Goal: Use online tool/utility: Use online tool/utility

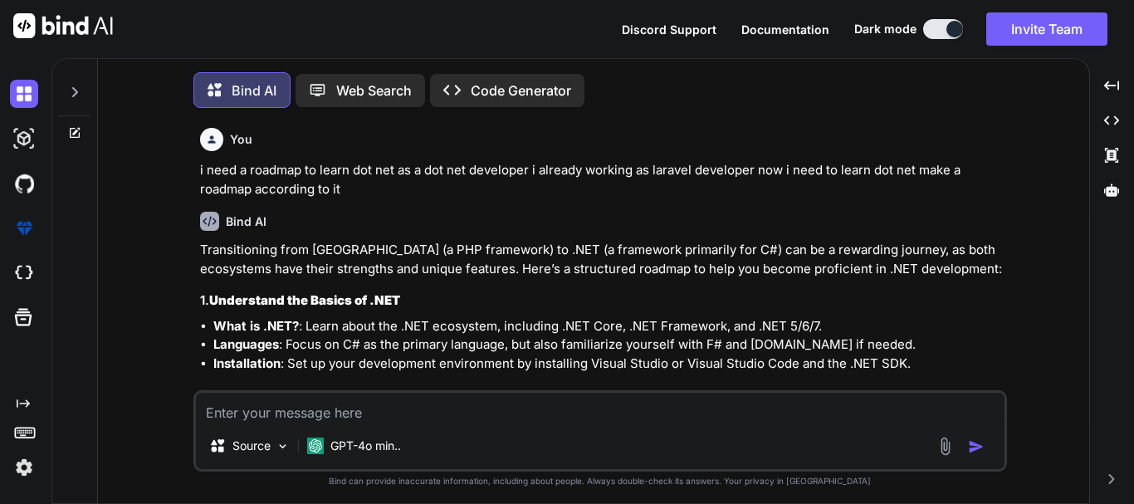
scroll to position [8, 0]
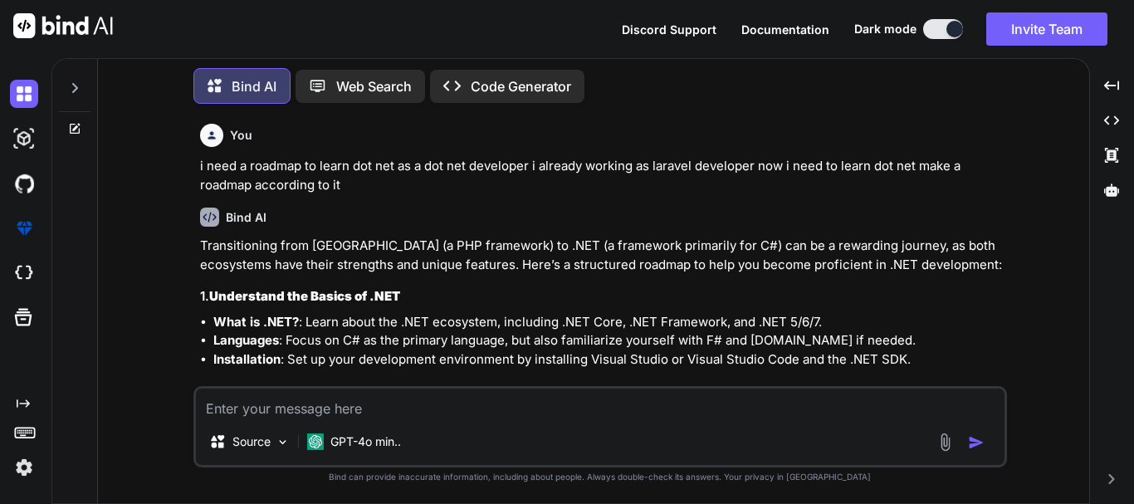
type textarea "Refferal::with('trusts')"
type textarea "x"
type textarea "Refferal::with('trusts')"
type textarea "x"
type textarea "Refferal::with('trusts') i"
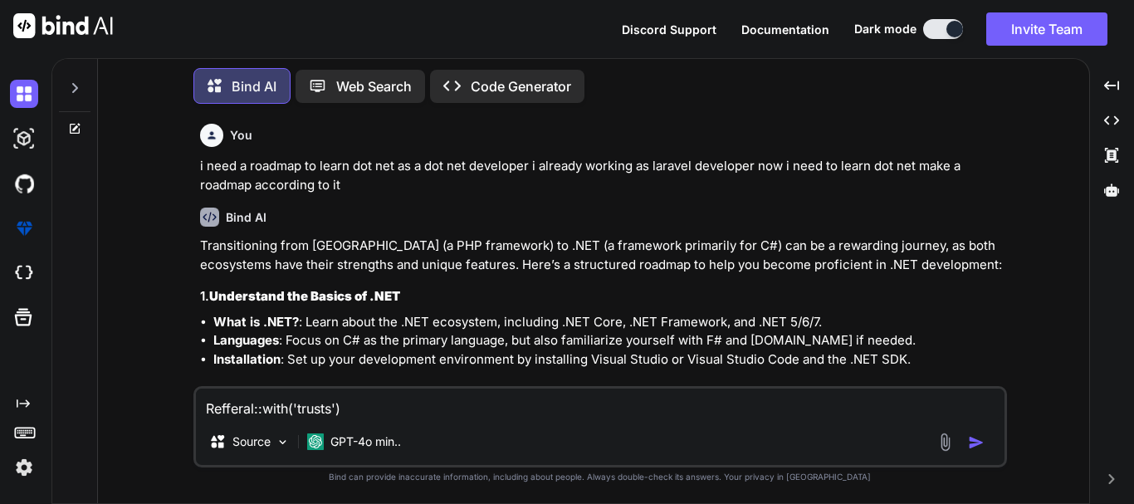
type textarea "x"
type textarea "Refferal::with('trusts') in"
type textarea "x"
type textarea "Refferal::with('trusts') i"
type textarea "x"
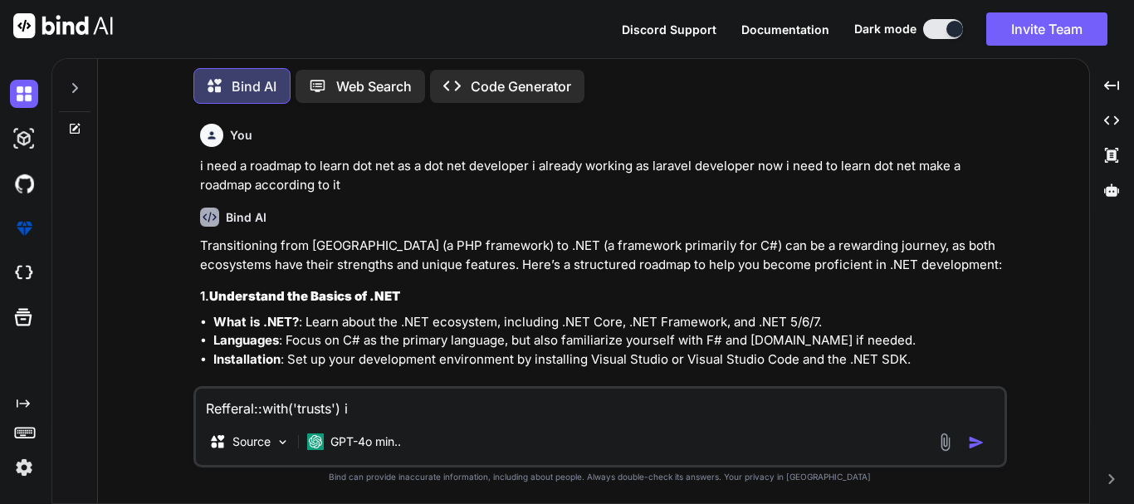
type textarea "Refferal::with('trusts') i"
type textarea "x"
type textarea "Refferal::with('trusts') i n"
type textarea "x"
type textarea "Refferal::with('trusts') i ne"
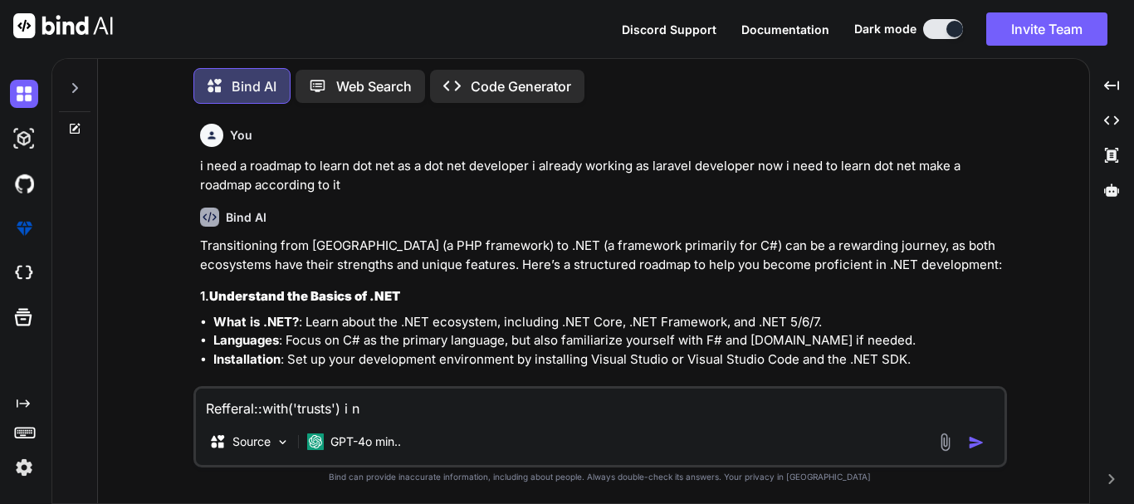
type textarea "x"
type textarea "Refferal::with('trusts') i nee"
type textarea "x"
type textarea "Refferal::with('trusts') i need"
type textarea "x"
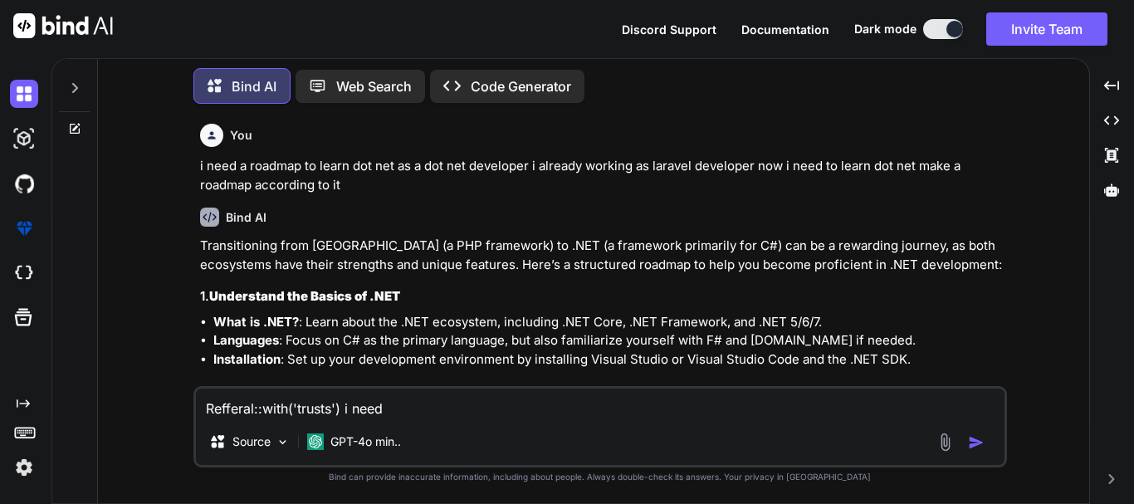
type textarea "Refferal::with('trusts') i need"
type textarea "x"
type textarea "Refferal::with('trusts') i need t"
type textarea "x"
type textarea "Refferal::with('trusts') i need tj"
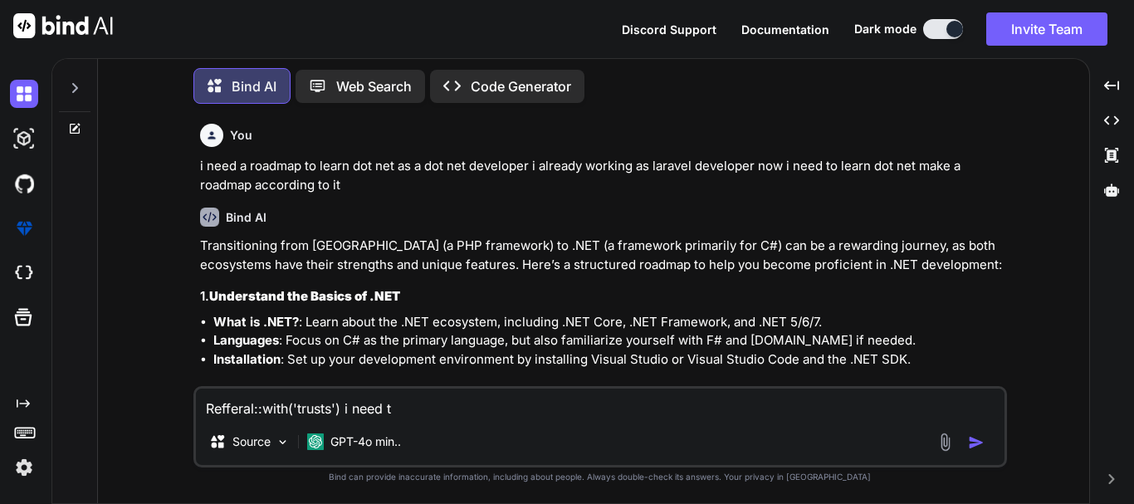
type textarea "x"
type textarea "Refferal::with('trusts') i need t"
type textarea "x"
type textarea "Refferal::with('trusts') i need th"
type textarea "x"
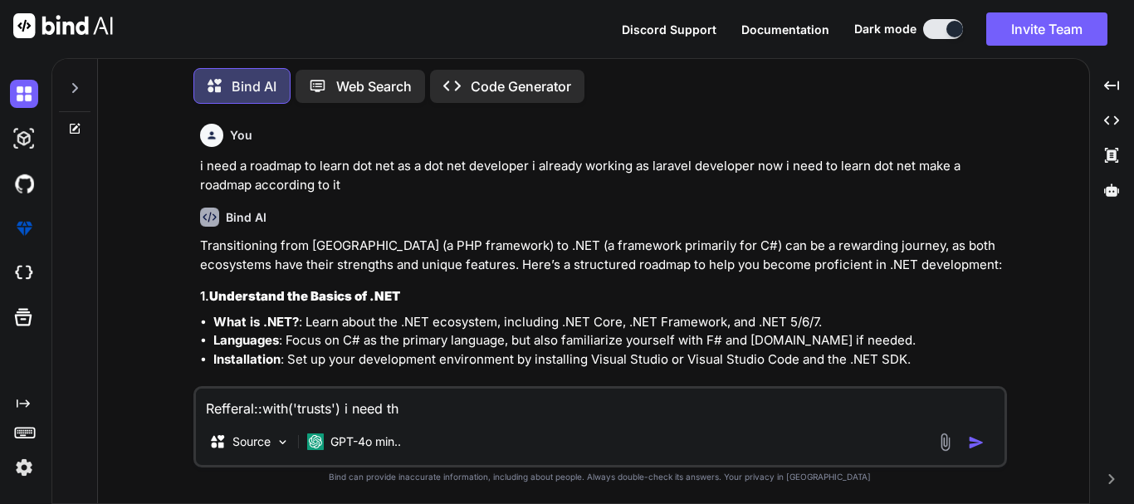
type textarea "Refferal::with('trusts') i need tho"
type textarea "x"
type textarea "Refferal::with('trusts') i need [PERSON_NAME]"
type textarea "x"
type textarea "Refferal::with('trusts') i need those"
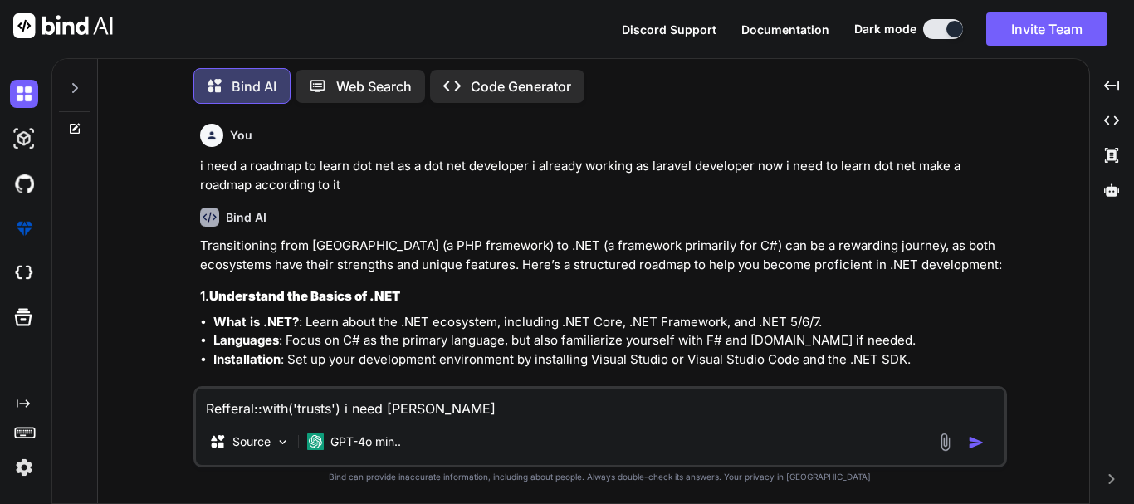
type textarea "x"
type textarea "Refferal::with('trusts') i need those"
type textarea "x"
type textarea "Refferal::with('trusts') i need those r"
type textarea "x"
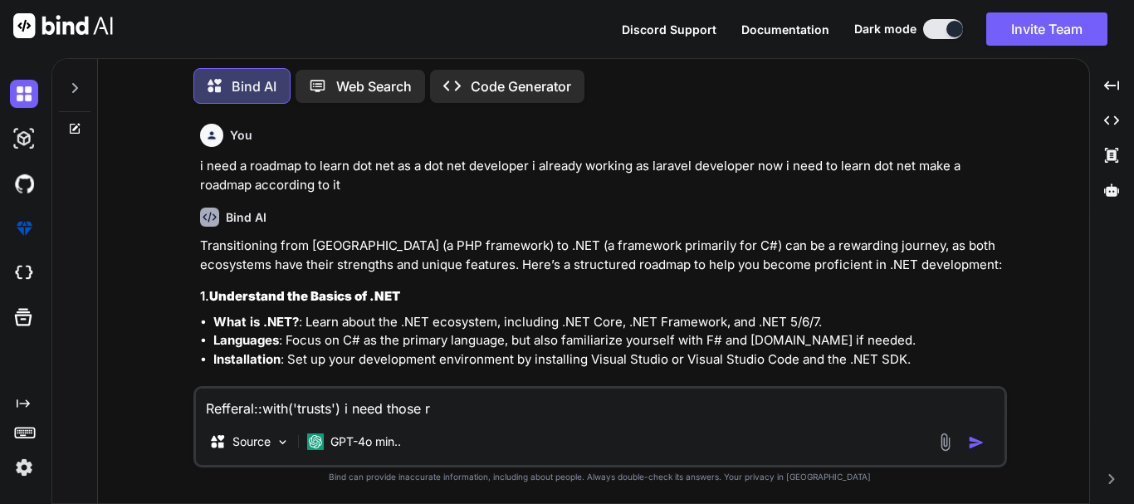
type textarea "Refferal::with('trusts') i need those re"
type textarea "x"
type textarea "Refferal::with('trusts') i need those ref"
type textarea "x"
type textarea "Refferal::with('trusts') i need those refe"
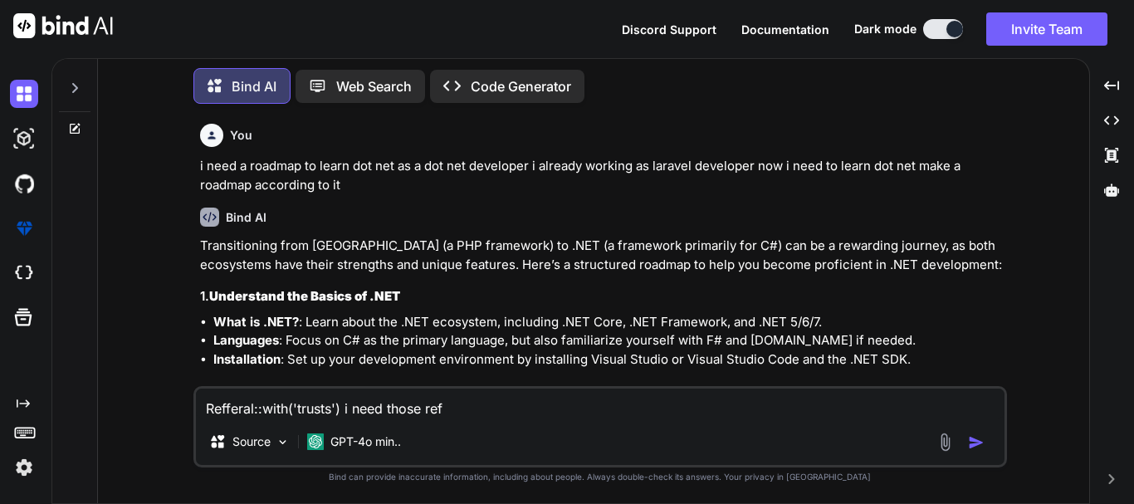
type textarea "x"
type textarea "Refferal::with('trusts') i need those refer"
type textarea "x"
type textarea "Refferal::with('trusts') i need those referr"
type textarea "x"
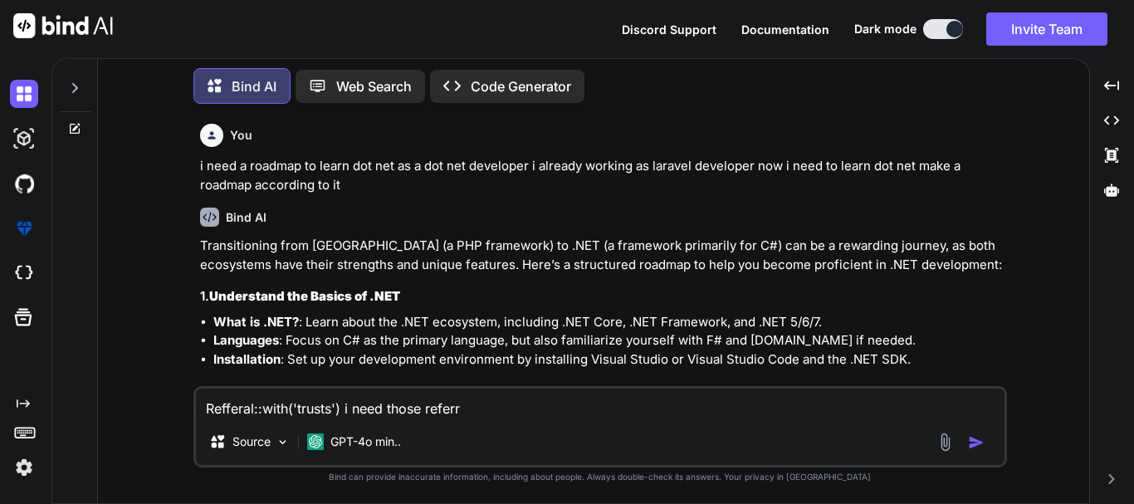
type textarea "Refferal::with('trusts') i need those referra"
type textarea "x"
type textarea "Refferal::with('trusts') i need those referral"
type textarea "x"
type textarea "Refferal::with('trusts') i need those referral"
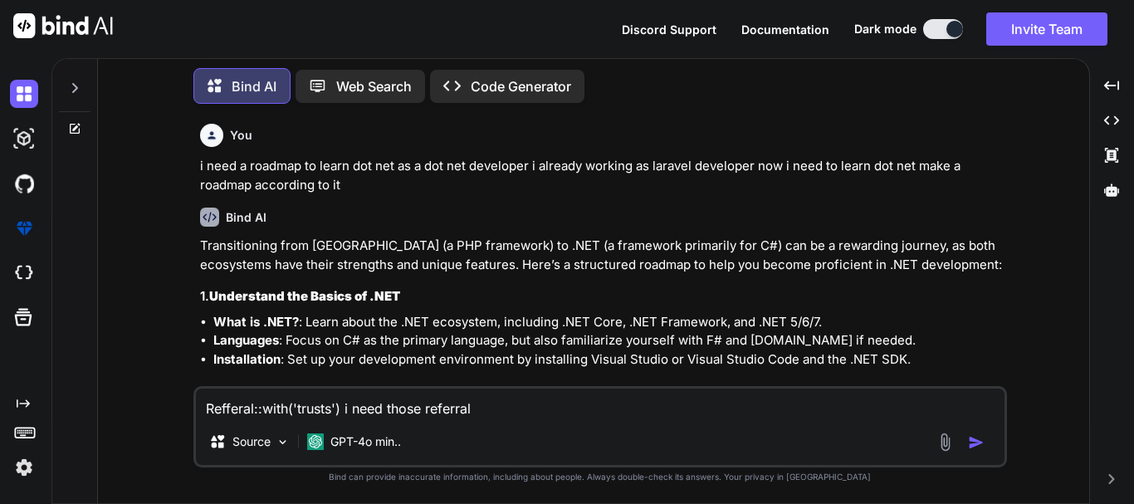
type textarea "x"
type textarea "Refferal::with('trusts') i need those referral w"
type textarea "x"
type textarea "Refferal::with('trusts') i need those referral wh"
type textarea "x"
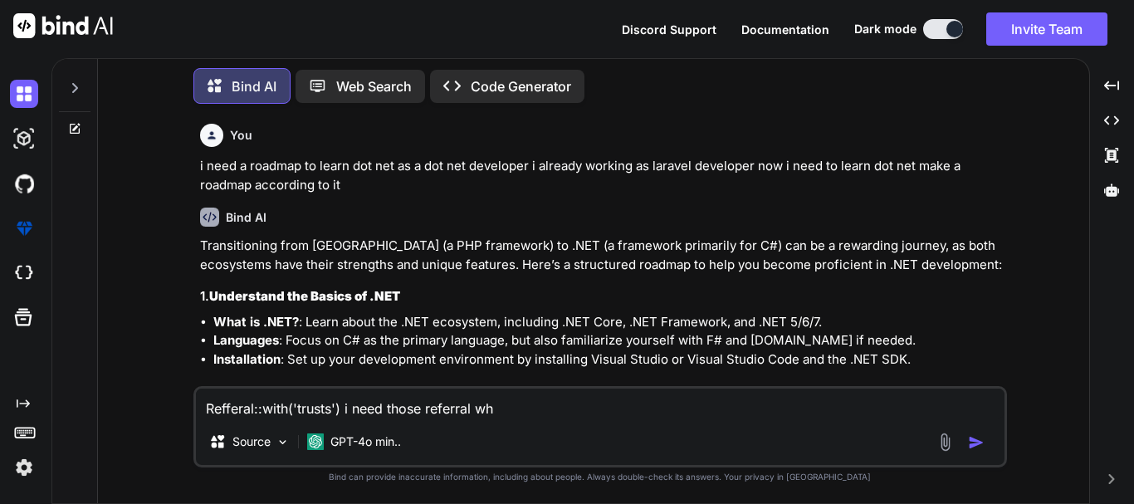
type textarea "Refferal::with('trusts') i need those referral who"
type textarea "x"
type textarea "Refferal::with('trusts') i need those referral whor"
type textarea "x"
type textarea "Refferal::with('trusts') i need those referral who"
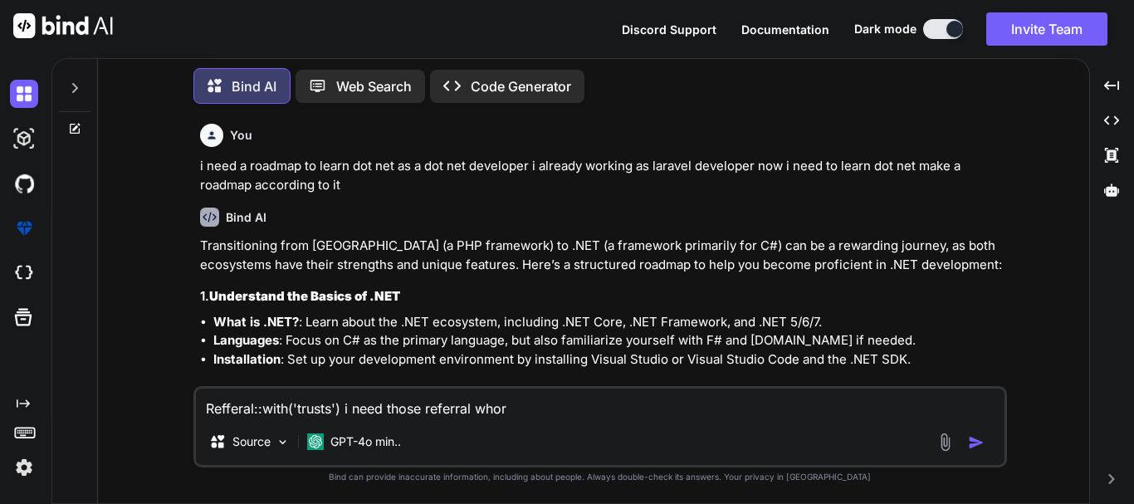
type textarea "x"
type textarea "Refferal::with('trusts') i need those referral whos"
type textarea "x"
type textarea "Refferal::with('trusts') i need those referral whose"
type textarea "x"
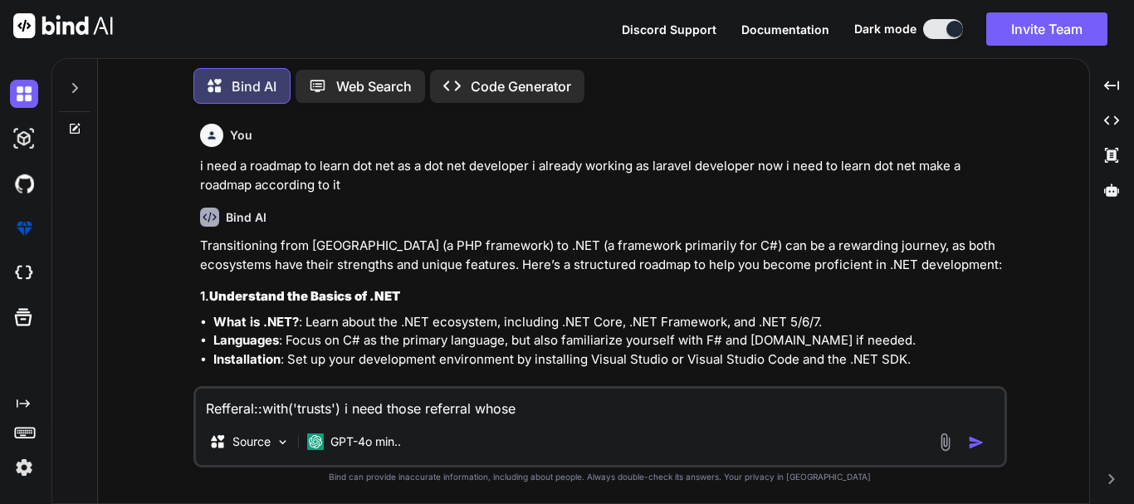
type textarea "Refferal::with('trusts') i need those referral whose"
type textarea "x"
type textarea "Refferal::with('trusts') i need those referral whose t"
type textarea "x"
type textarea "Refferal::with('trusts') i need those referral whose tr"
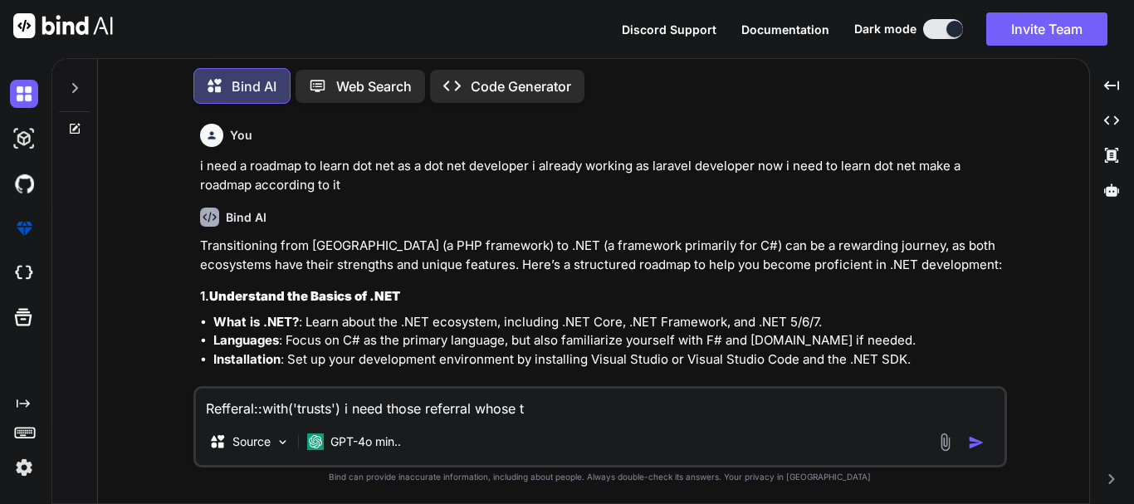
type textarea "x"
type textarea "Refferal::with('trusts') i need those referral whose tru"
type textarea "x"
type textarea "Refferal::with('trusts') i need those referral whose trus"
type textarea "x"
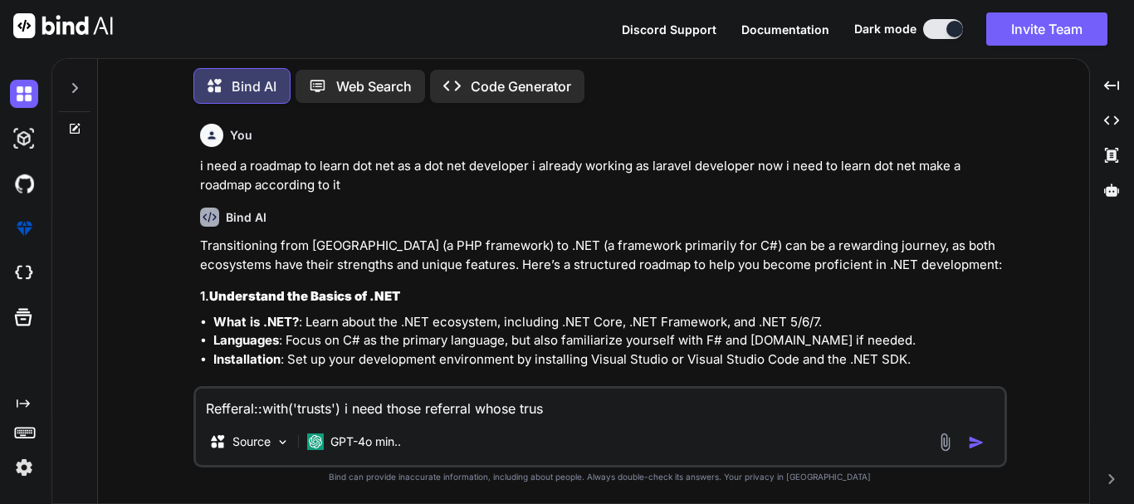
type textarea "Refferal::with('trusts') i need those referral whose truse"
type textarea "x"
type textarea "Refferal::with('trusts') i need those referral whose trus"
type textarea "x"
type textarea "Refferal::with('trusts') i need those referral whose trust"
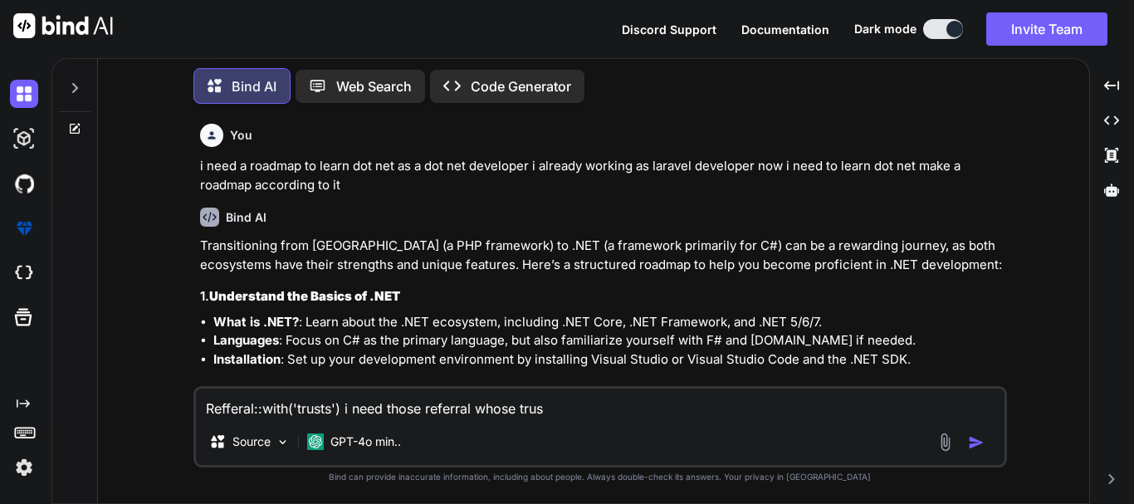
type textarea "x"
type textarea "Refferal::with('trusts') i need those referral whose trust"
type textarea "x"
type textarea "Refferal::with('trusts') i need those referral whose trust s"
type textarea "x"
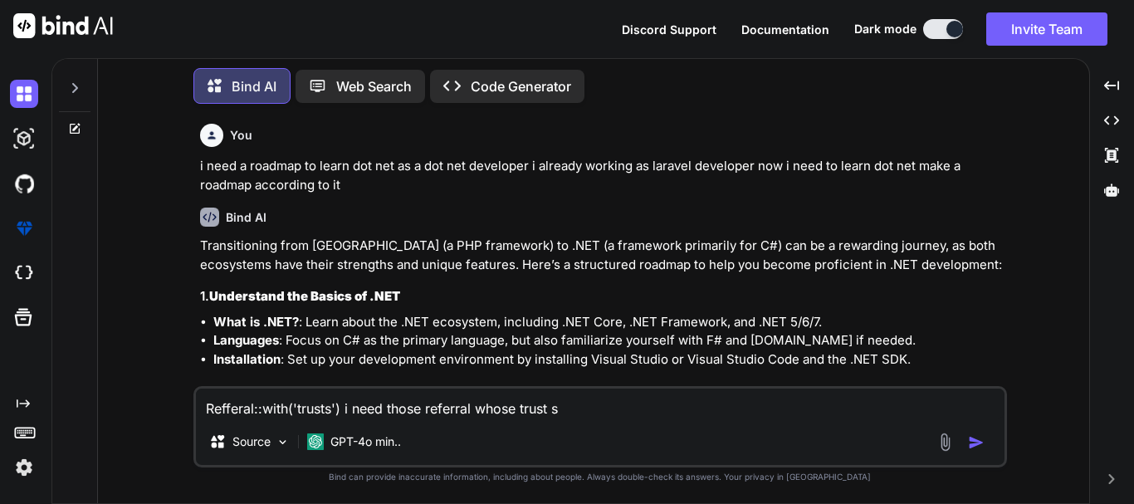
type textarea "Refferal::with('trusts') i need those referral whose trust so"
type textarea "x"
type textarea "Refferal::with('trusts') i need those referral whose trust sou"
type textarea "x"
type textarea "Refferal::with('trusts') i need those referral whose trust sour"
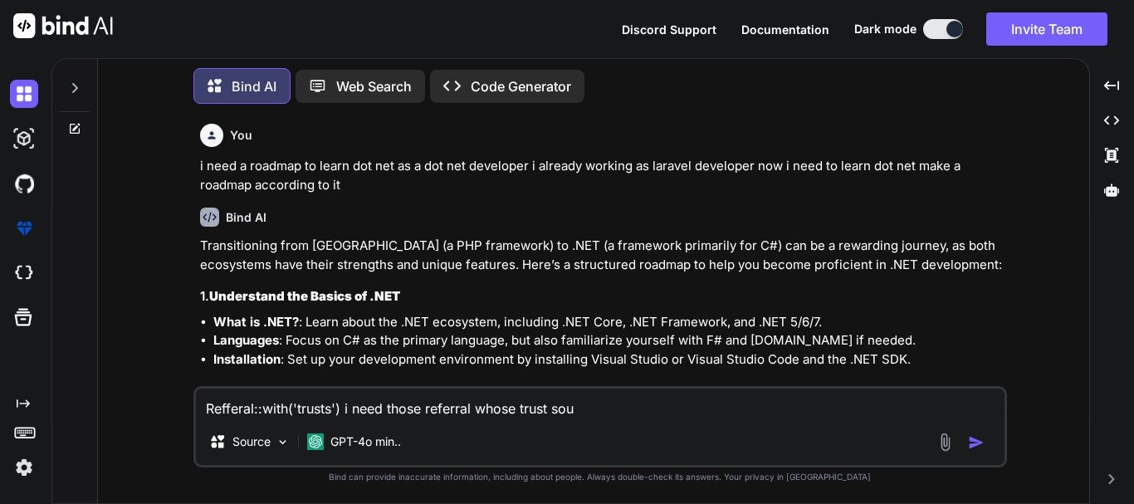
type textarea "x"
type textarea "Refferal::with('trusts') i need those referral whose trust sourc"
type textarea "x"
type textarea "Refferal::with('trusts') i need those referral whose trust source"
type textarea "x"
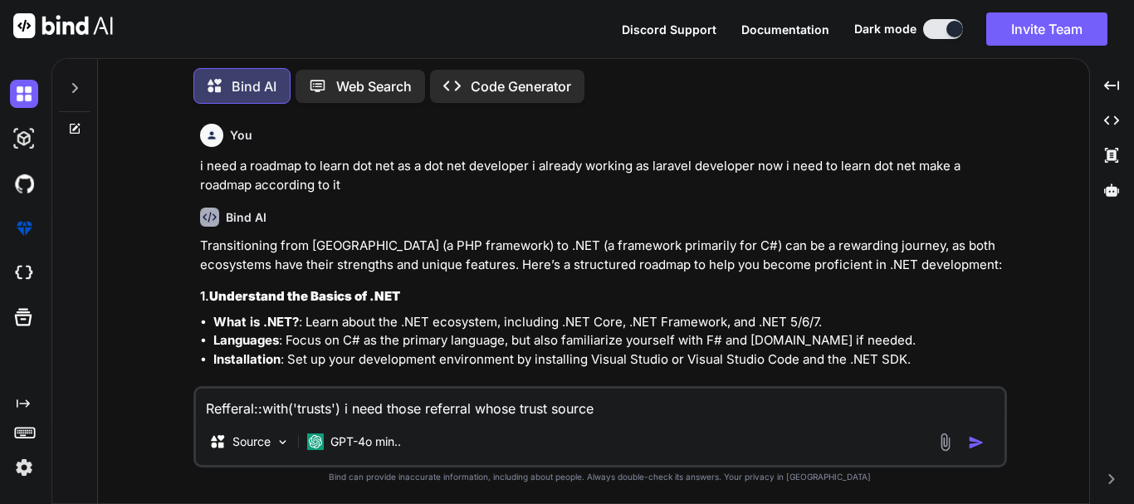
type textarea "Refferal::with('trusts') i need those referral whose trust source"
type textarea "x"
type textarea "Refferal::with('trusts') i need those referral whose trust source t"
type textarea "x"
type textarea "Refferal::with('trusts') i need those referral whose trust source ty"
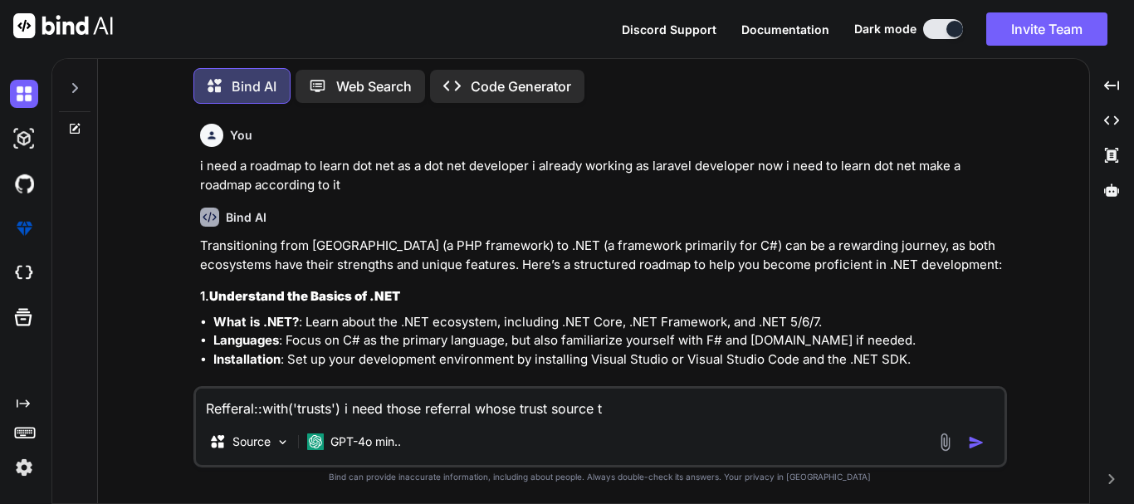
type textarea "x"
type textarea "Refferal::with('trusts') i need those referral whose trust source typ"
type textarea "x"
type textarea "Refferal::with('trusts') i need those referral whose trust source type"
type textarea "x"
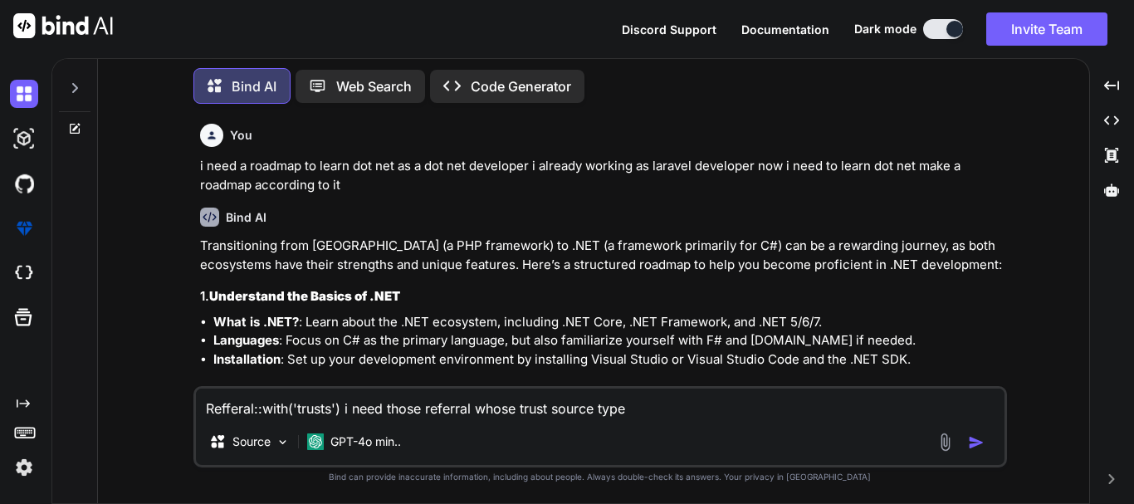
type textarea "Refferal::with('trusts') i need those referral whose trust source type"
type textarea "x"
type textarea "Refferal::with('trusts') i need those referral whose trust source type i"
type textarea "x"
type textarea "Refferal::with('trusts') i need those referral whose trust source type is"
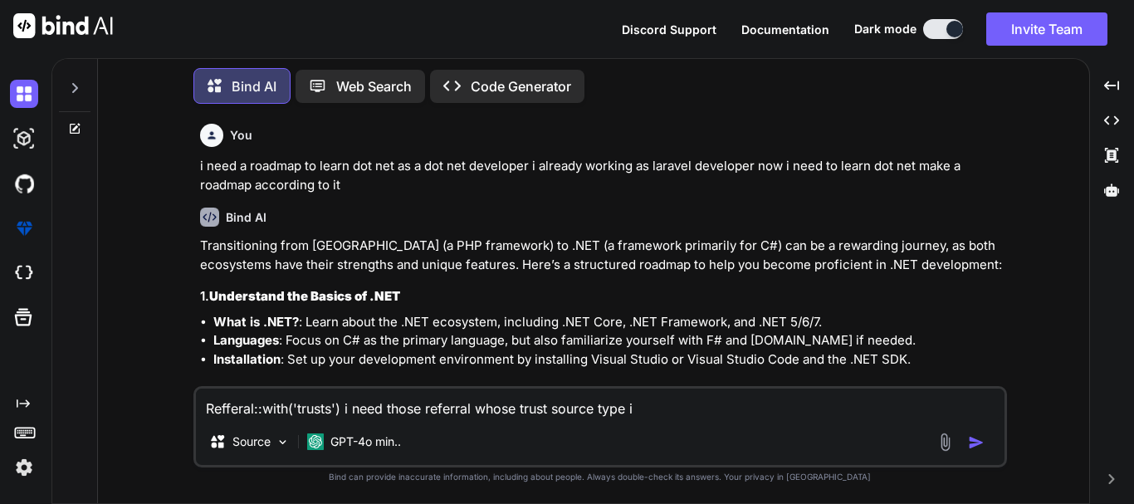
type textarea "x"
type textarea "Refferal::with('trusts') i need those referral whose trust source type is"
type textarea "x"
type textarea "Refferal::with('trusts') i need those referral whose trust source type is 1"
type textarea "x"
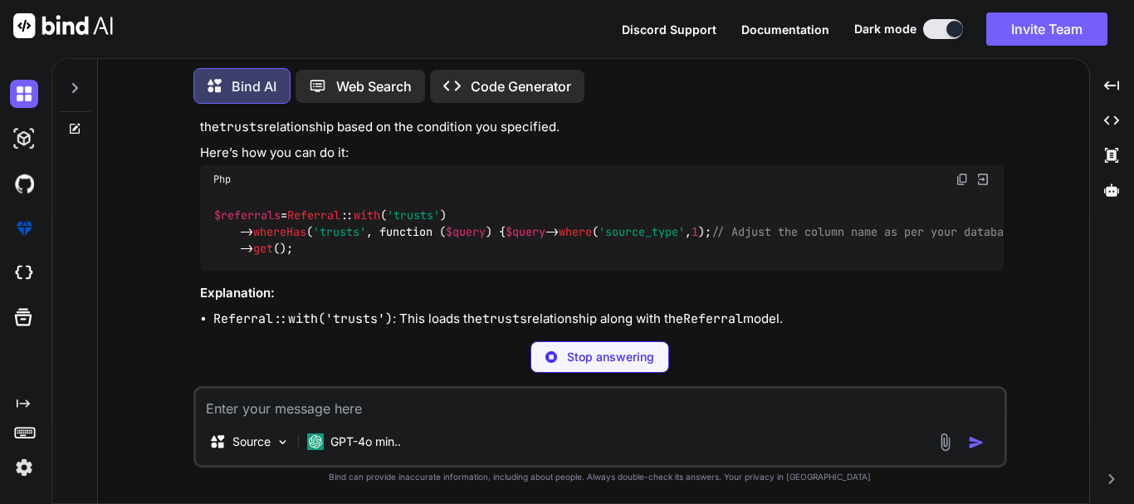
scroll to position [1833, 0]
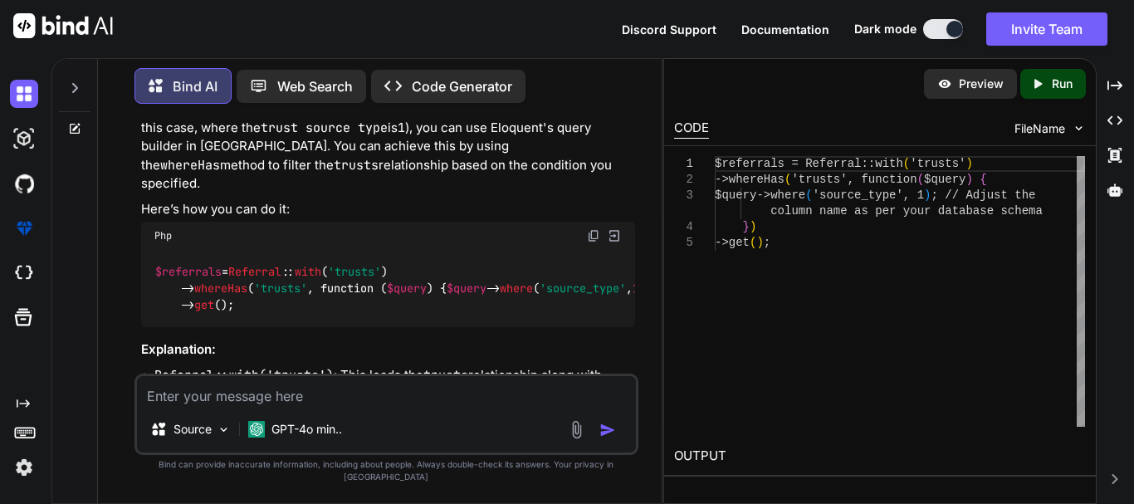
type textarea "x"
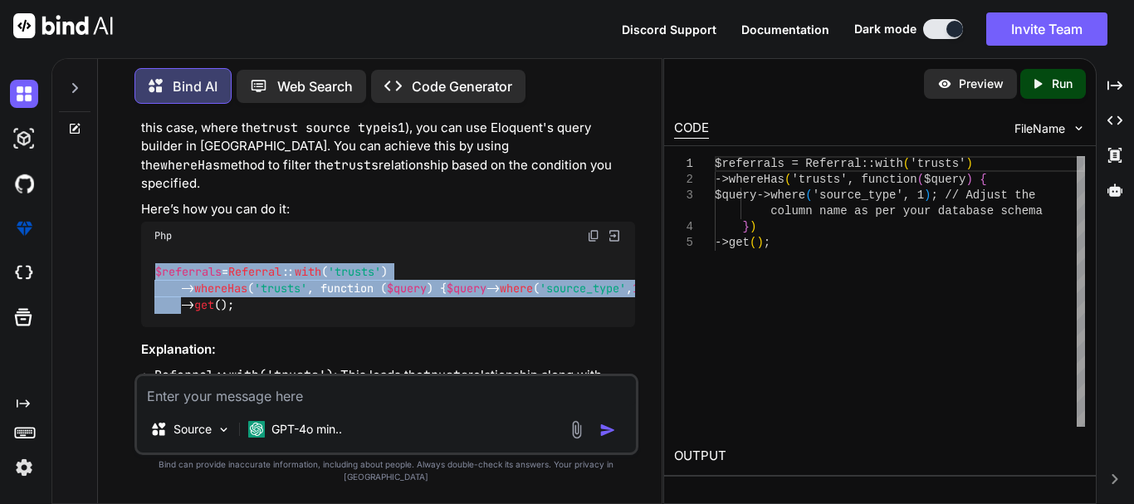
drag, startPoint x: 211, startPoint y: 267, endPoint x: 142, endPoint y: 218, distance: 84.6
click at [142, 250] on div "$referrals = Referral :: with ( 'trusts' ) -> whereHas ( 'trusts' , function ( …" at bounding box center [388, 288] width 494 height 77
copy code "$referrals = Referral :: with ( 'trusts' ) -> whereHas ( 'trusts' , function ( …"
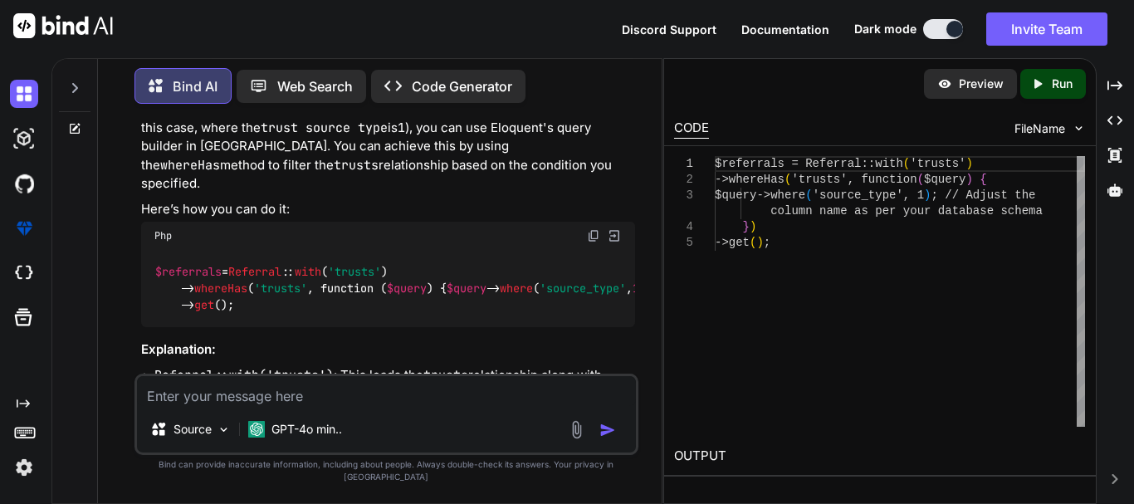
click at [301, 406] on textarea at bounding box center [386, 391] width 499 height 30
paste textarea "$nhsRecord = Referral::with('trusts') ->whereHas('trusts', function ($query) { …"
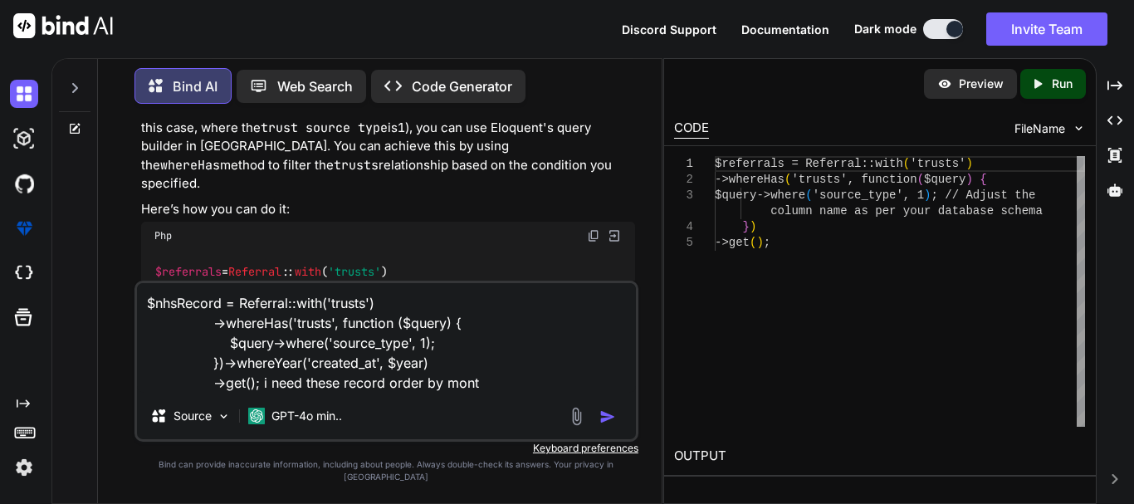
type textarea "$nhsRecord = Referral::with('trusts') ->whereHas('trusts', function ($query) { …"
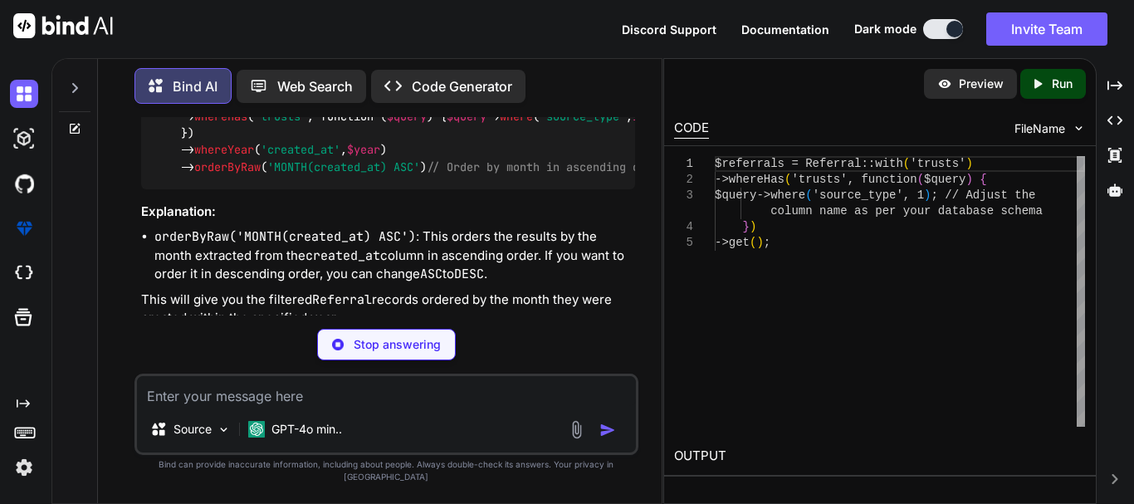
scroll to position [2528, 0]
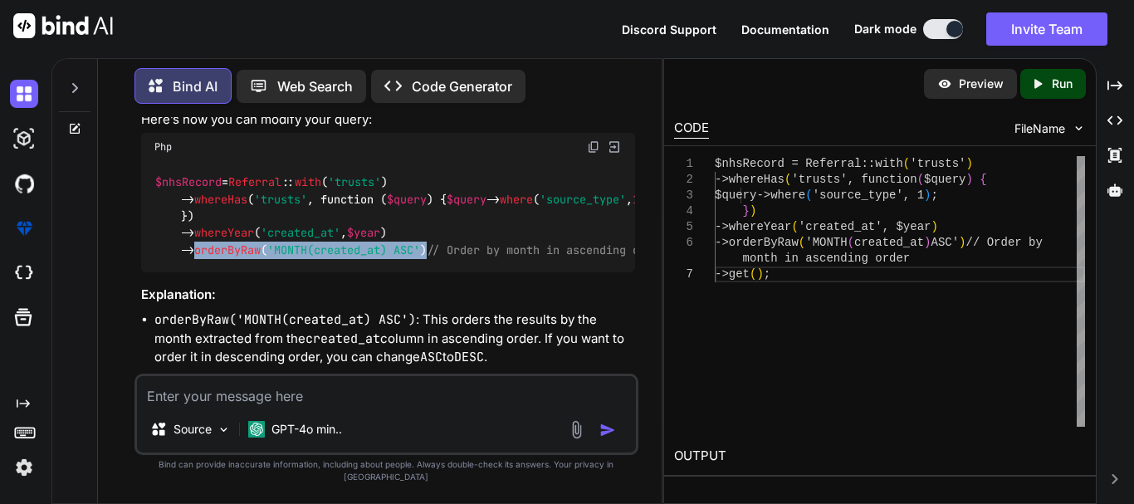
drag, startPoint x: 435, startPoint y: 254, endPoint x: 198, endPoint y: 257, distance: 237.5
click at [198, 257] on code "$nhsRecord = Referral :: with ( 'trusts' ) -> whereHas ( 'trusts' , function ( …" at bounding box center [436, 216] width 565 height 85
copy code "orderByRaw ( 'MONTH(created_at) ASC' )"
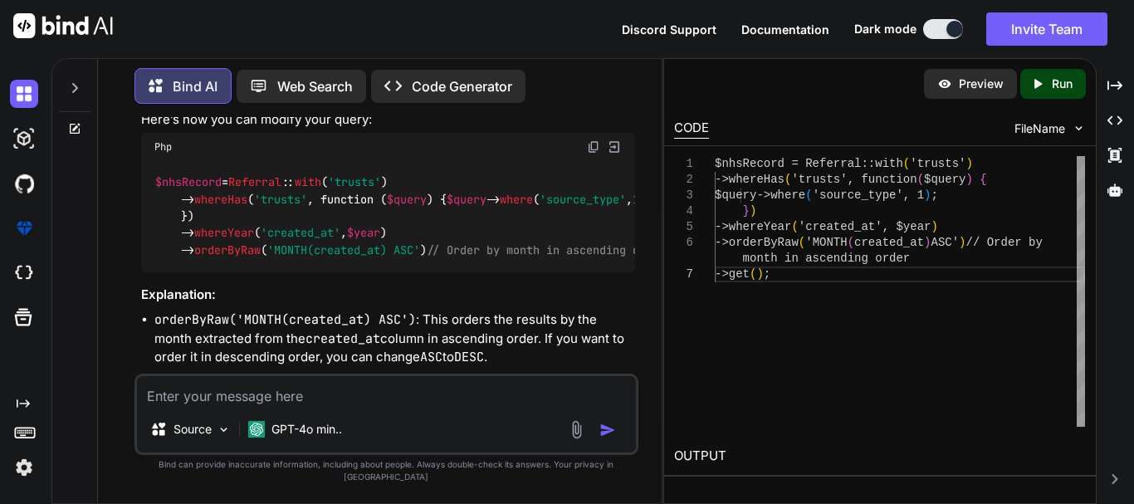
click at [298, 406] on textarea at bounding box center [386, 391] width 499 height 30
paste textarea "$nhsRecord = Referral::with('trusts') ->whereHas('trusts', function ($query) { …"
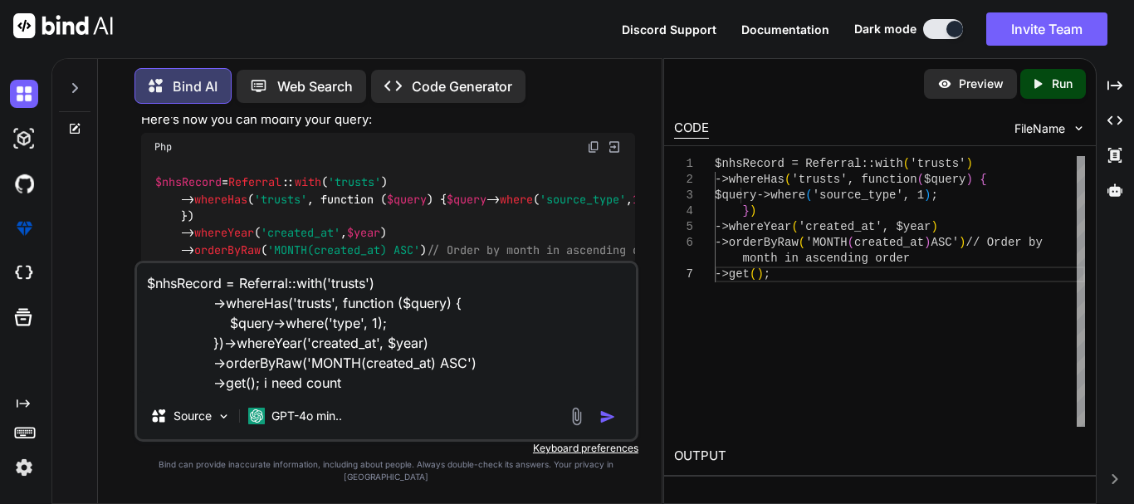
click at [373, 393] on textarea "$nhsRecord = Referral::with('trusts') ->whereHas('trusts', function ($query) { …" at bounding box center [386, 328] width 499 height 130
type textarea "$nhsRecord = Referral::with('trusts') ->whereHas('trusts', function ($query) { …"
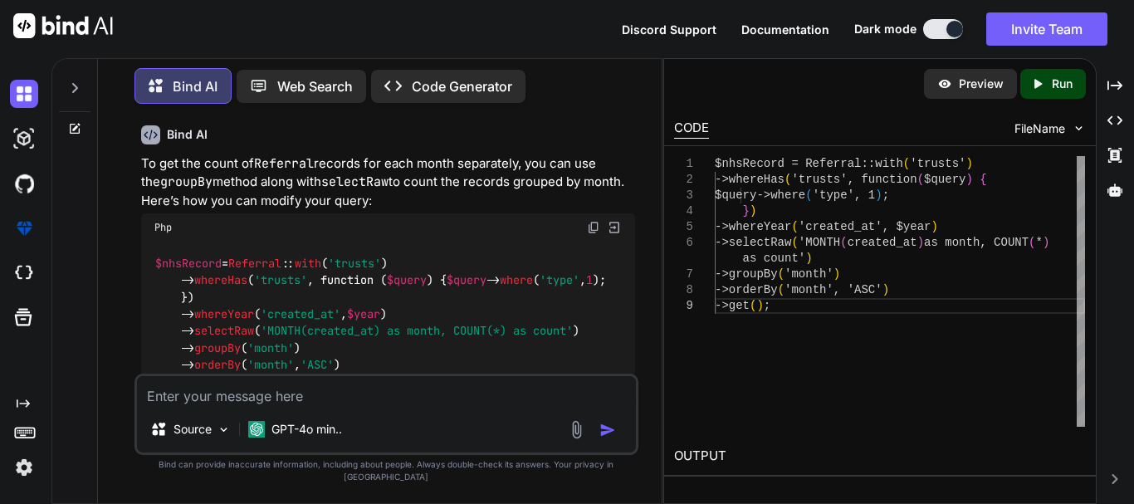
scroll to position [2931, 0]
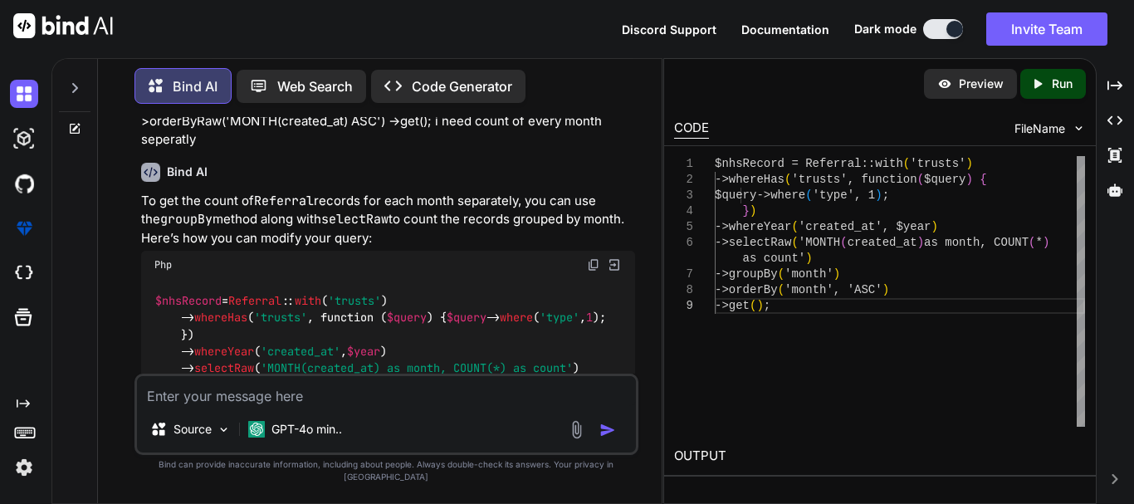
click at [590, 272] on img at bounding box center [593, 264] width 13 height 13
click at [238, 406] on textarea at bounding box center [386, 391] width 499 height 30
paste textarea "$nhsRecord = Referral::with('trusts') ->whereHas('trusts', function ($query) { …"
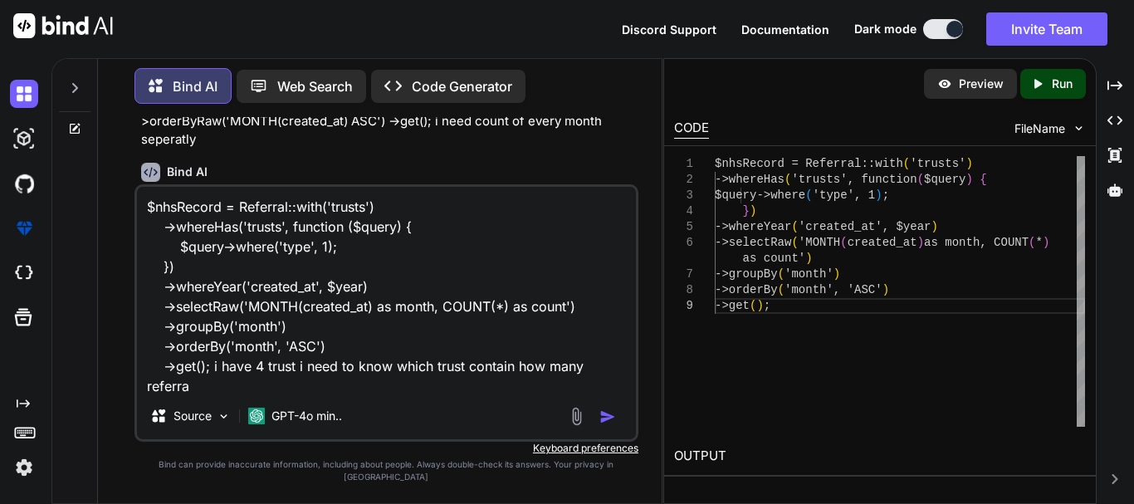
scroll to position [2, 0]
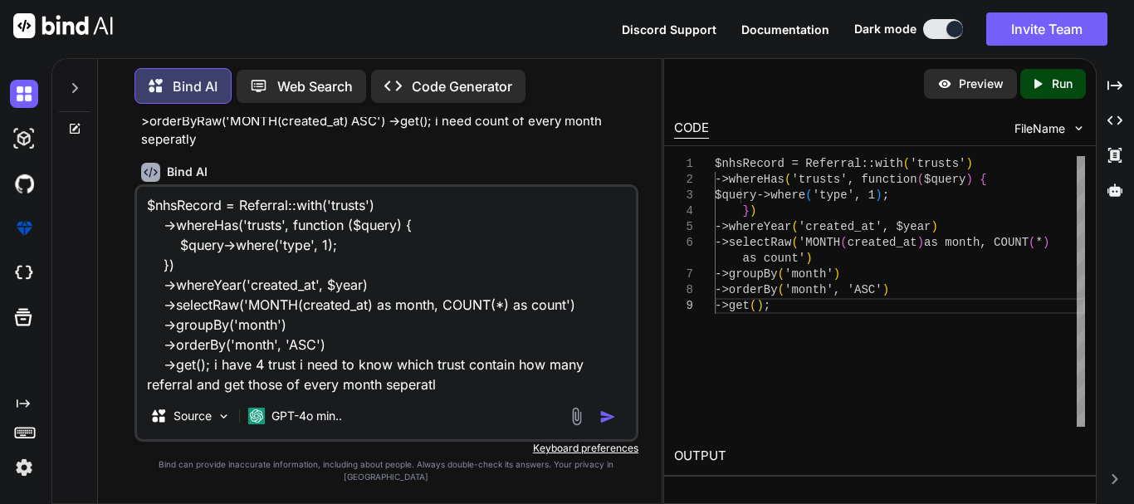
type textarea "$nhsRecord = Referral::with('trusts') ->whereHas('trusts', function ($query) { …"
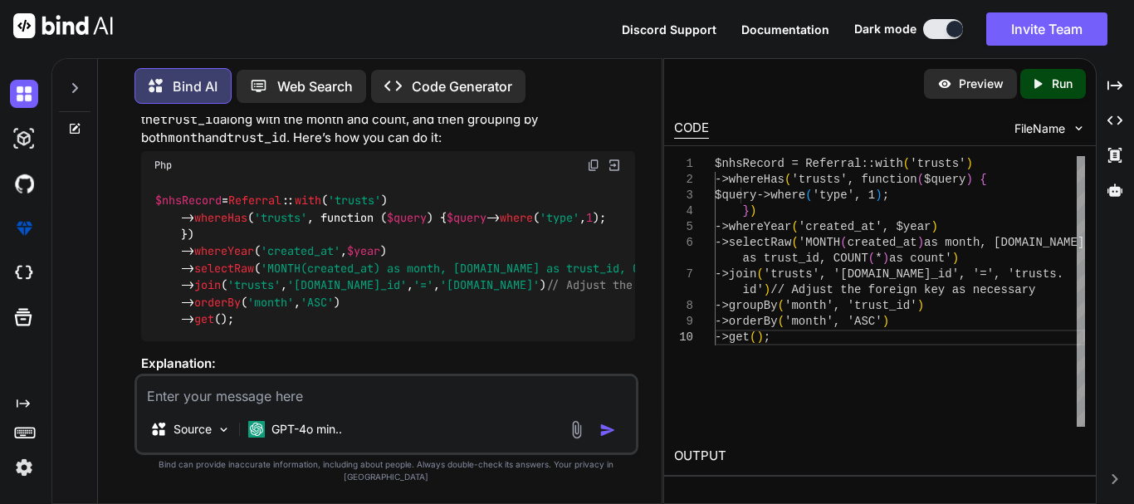
scroll to position [3901, 0]
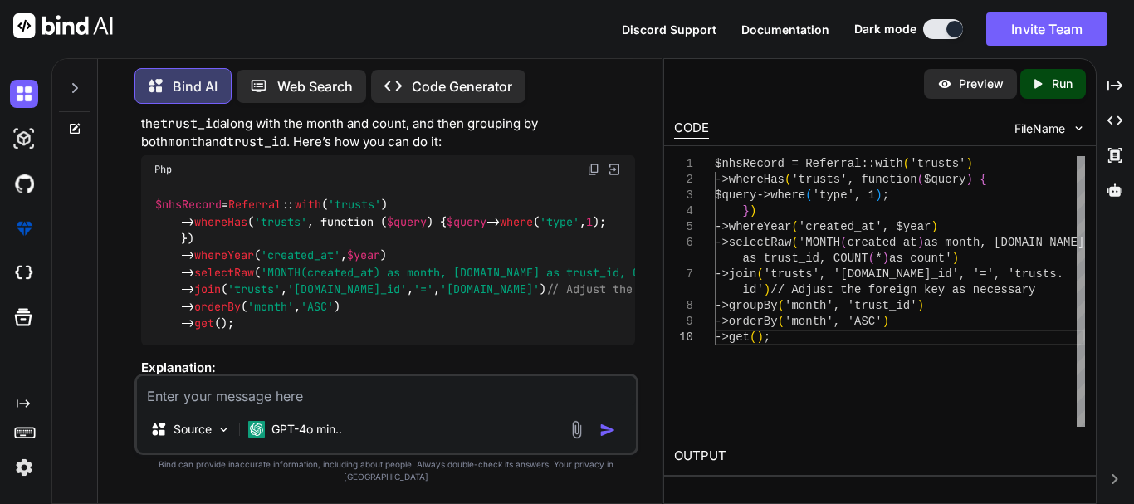
click at [595, 176] on img at bounding box center [593, 169] width 13 height 13
